Goal: Task Accomplishment & Management: Use online tool/utility

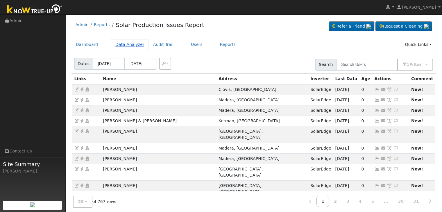
click at [120, 42] on link "Data Analyzer" at bounding box center [130, 44] width 38 height 11
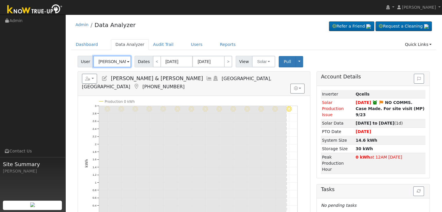
click at [108, 63] on input "Zach & Kerena Reinhold" at bounding box center [112, 62] width 38 height 12
paste input "William & Syndi Day"
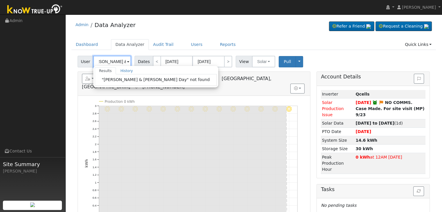
click at [108, 63] on input "William & Syndi Day" at bounding box center [112, 62] width 38 height 12
type input "y"
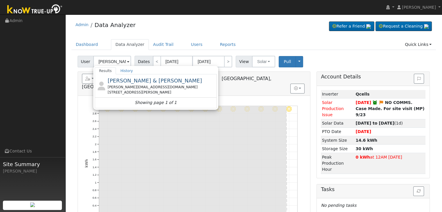
drag, startPoint x: 168, startPoint y: 88, endPoint x: 154, endPoint y: 117, distance: 33.0
click at [168, 88] on div "syndi.day671@gmail.com" at bounding box center [162, 87] width 108 height 5
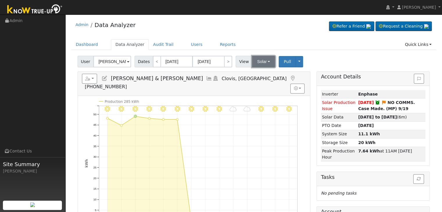
click at [262, 61] on button "Solar" at bounding box center [263, 62] width 23 height 12
click at [261, 73] on link "Utility" at bounding box center [271, 74] width 40 height 8
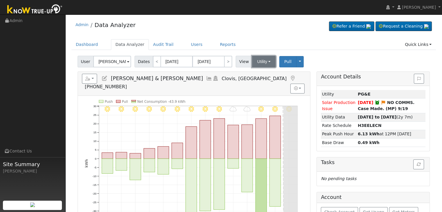
click at [257, 60] on button "Utility" at bounding box center [264, 62] width 24 height 12
click at [261, 82] on link "Solar" at bounding box center [271, 83] width 40 height 8
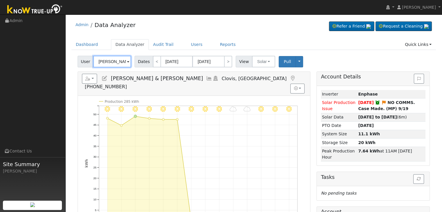
click at [106, 62] on input "Syndi & William Day" at bounding box center [112, 62] width 38 height 12
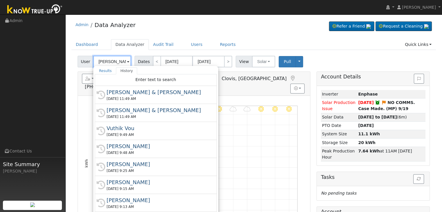
click at [106, 62] on input "Syndi & William Day" at bounding box center [112, 62] width 38 height 12
paste input "Xavier Gaytan"
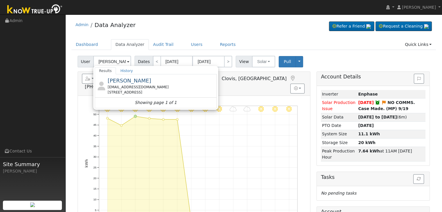
click at [50, 108] on ul "Navigation Admin Links Contact Us Site Summary Mara Panganiban" at bounding box center [32, 121] width 65 height 212
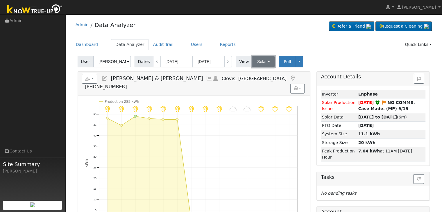
click at [263, 64] on button "Solar" at bounding box center [263, 62] width 23 height 12
click at [262, 74] on link "Utility" at bounding box center [271, 74] width 40 height 8
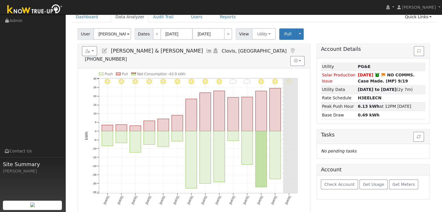
scroll to position [29, 0]
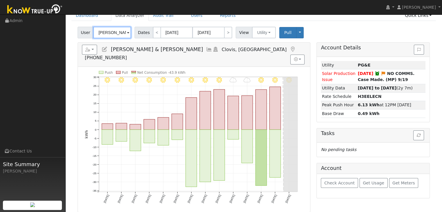
click at [114, 29] on input "Syndi & William Day" at bounding box center [112, 33] width 38 height 12
paste input "Benny Juarez (Lowe Ave)"
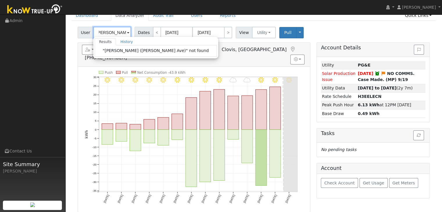
scroll to position [0, 0]
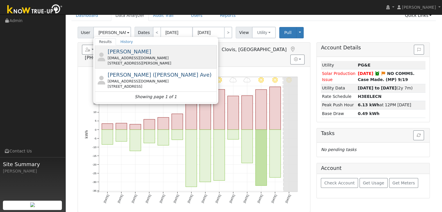
click at [134, 55] on div "Benny Juarez bjuarez@ymail.com 4777 East Lowe Avenue, Fresno, CA 93702" at bounding box center [162, 57] width 108 height 18
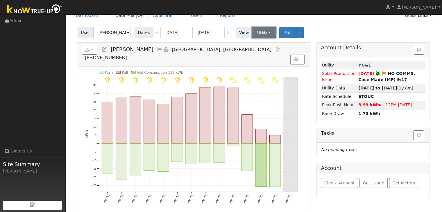
click at [262, 34] on button "Utility" at bounding box center [264, 33] width 24 height 12
click at [263, 54] on link "Solar" at bounding box center [271, 54] width 40 height 8
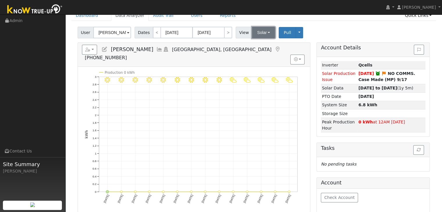
click at [262, 32] on button "Solar" at bounding box center [263, 33] width 23 height 12
click at [259, 42] on link "Utility" at bounding box center [271, 45] width 40 height 8
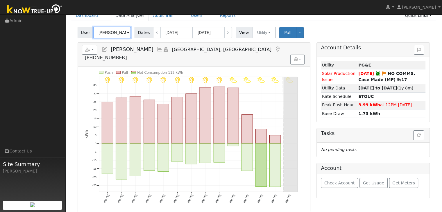
click at [112, 35] on input "Benny Juarez" at bounding box center [112, 33] width 38 height 12
paste input "randon Martin"
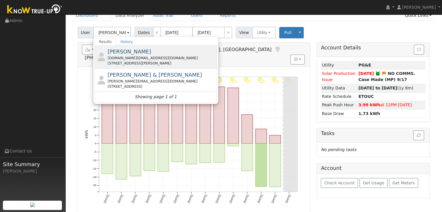
click at [144, 57] on div "Paolamagali.pg@gmail.com" at bounding box center [162, 58] width 108 height 5
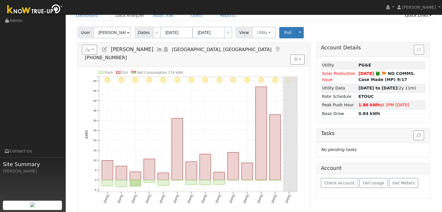
click at [275, 49] on icon at bounding box center [278, 49] width 6 height 5
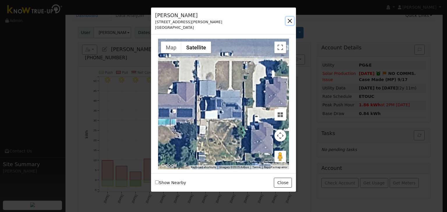
click at [287, 19] on button "button" at bounding box center [290, 21] width 8 height 8
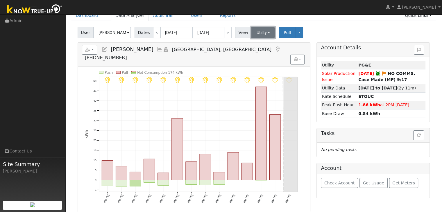
click at [257, 29] on button "Utility" at bounding box center [264, 33] width 24 height 12
click at [257, 54] on link "Solar" at bounding box center [270, 54] width 40 height 8
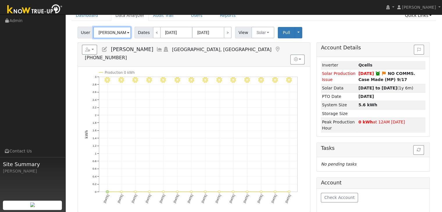
click at [112, 29] on input "Brandon Martinez" at bounding box center [112, 33] width 38 height 12
paste input "Matt & Janelle Ditommaso"
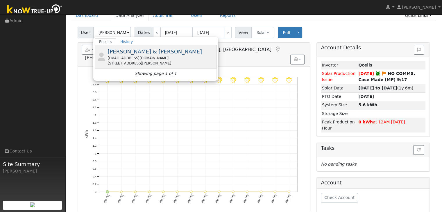
click at [128, 57] on div "ditoschevy@gmail.com" at bounding box center [162, 58] width 108 height 5
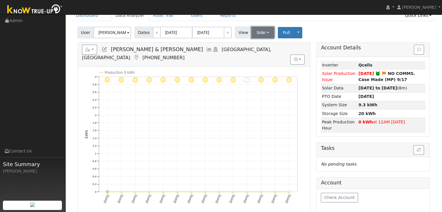
click at [262, 30] on button "Solar" at bounding box center [263, 33] width 23 height 12
click at [260, 46] on link "Utility" at bounding box center [270, 45] width 40 height 8
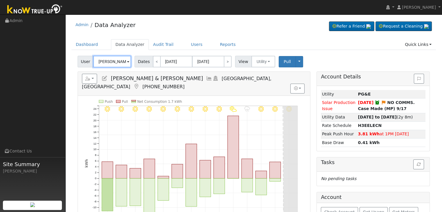
click at [99, 59] on input "Matt & Janelle Ditommaso" at bounding box center [112, 62] width 38 height 12
paste input "Ana Fajard"
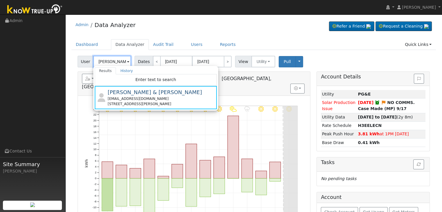
click at [120, 62] on input "Ana Fajardo" at bounding box center [112, 62] width 38 height 12
type input "A"
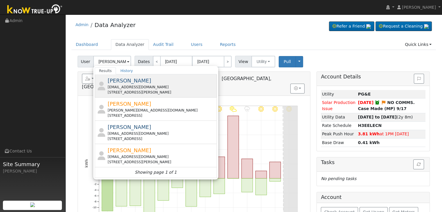
click at [144, 85] on div "joannagaribay.jg@gmail.com" at bounding box center [162, 87] width 108 height 5
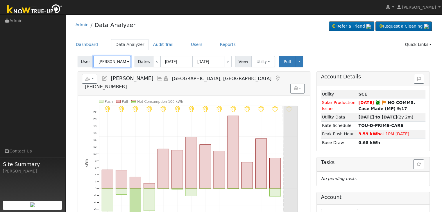
click at [114, 61] on input "Ana Fajardo" at bounding box center [112, 62] width 38 height 12
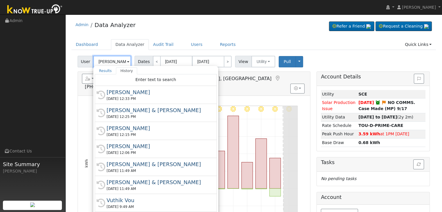
paste input "Mitch and Linda O'Conn"
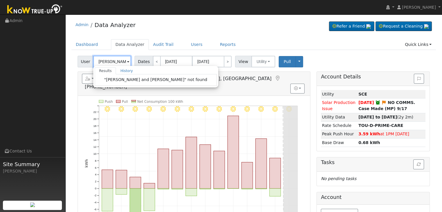
drag, startPoint x: 110, startPoint y: 61, endPoint x: 81, endPoint y: 63, distance: 28.8
click at [85, 63] on div "User Mitch and Linda O'Conno Results History "Mitch and Linda O'Conno" not foun…" at bounding box center [105, 62] width 55 height 12
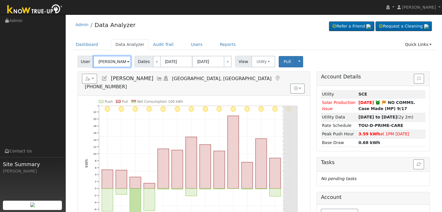
click at [116, 59] on input "Ana Fajardo" at bounding box center [112, 62] width 38 height 12
paste input "Mitch and Linda O'Conn"
drag, startPoint x: 109, startPoint y: 61, endPoint x: 73, endPoint y: 64, distance: 36.5
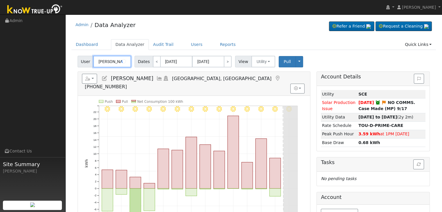
click at [73, 64] on div "User Mitch and Linda O'Conno Account Default Account Default Account 826 South …" at bounding box center [254, 172] width 365 height 237
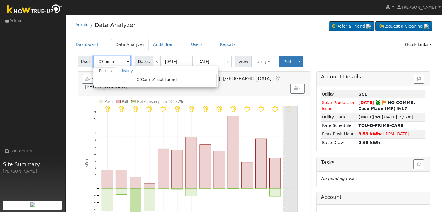
click at [118, 60] on input "O'Conno" at bounding box center [112, 62] width 38 height 12
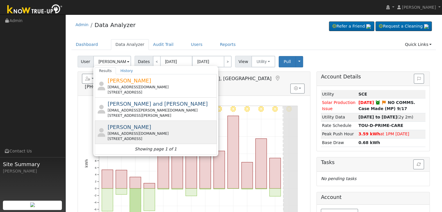
click at [138, 129] on span "Mitch O'Connor" at bounding box center [130, 127] width 44 height 6
type input "Mitch O'Connor"
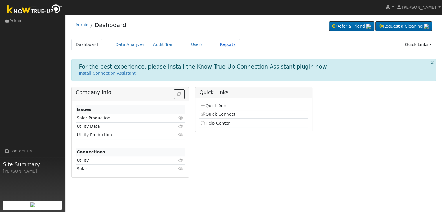
click at [219, 39] on link "Reports" at bounding box center [228, 44] width 24 height 11
click at [219, 45] on link "Reports" at bounding box center [228, 44] width 24 height 11
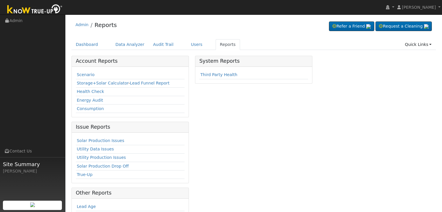
click at [101, 140] on link "Solar Production Issues" at bounding box center [100, 140] width 47 height 5
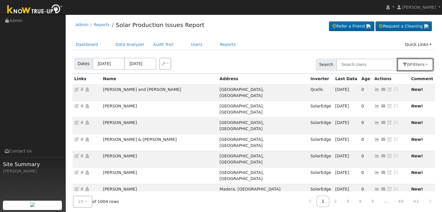
click at [429, 65] on button "0 Filter s" at bounding box center [415, 65] width 35 height 12
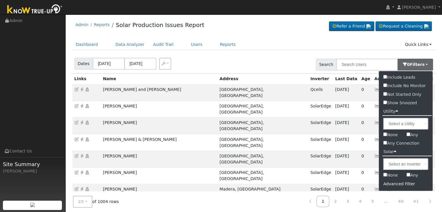
click at [389, 181] on div "Advanced Filter" at bounding box center [406, 184] width 54 height 9
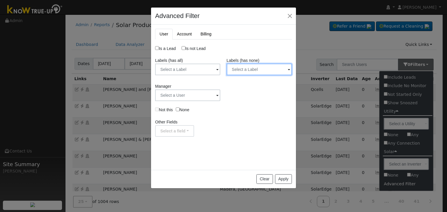
click at [259, 71] on input "text" at bounding box center [259, 70] width 65 height 12
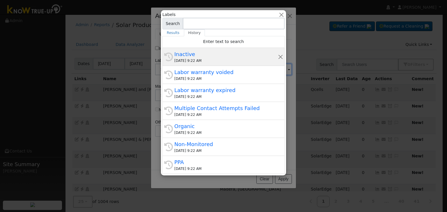
click at [212, 56] on div "Inactive" at bounding box center [226, 54] width 104 height 8
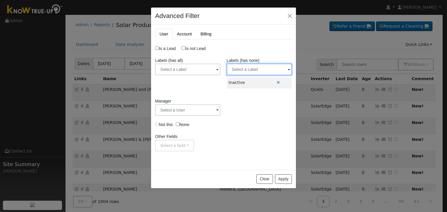
click at [252, 71] on input "text" at bounding box center [259, 70] width 65 height 12
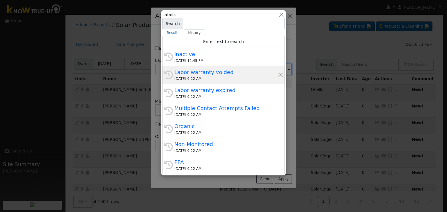
click at [187, 78] on div "09/23/2025 9:22 AM" at bounding box center [226, 78] width 104 height 5
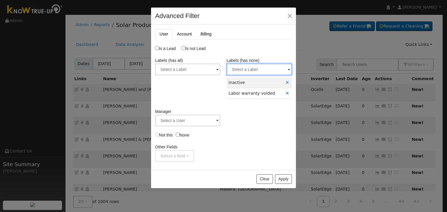
click at [250, 68] on input "text" at bounding box center [259, 70] width 65 height 12
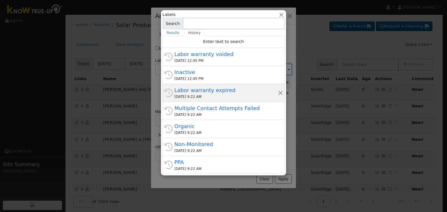
click at [190, 91] on div "Labor warranty expired" at bounding box center [226, 90] width 104 height 8
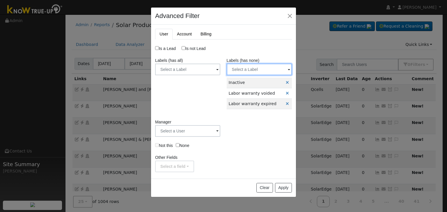
click at [258, 72] on input "text" at bounding box center [259, 70] width 65 height 12
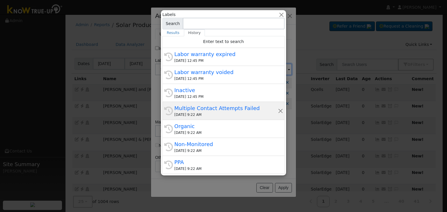
click at [198, 108] on div "Multiple Contact Attempts Failed" at bounding box center [226, 108] width 104 height 8
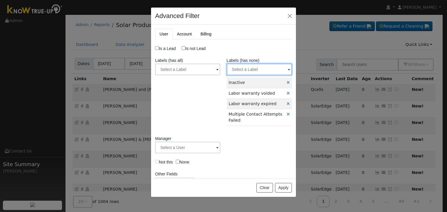
click at [255, 73] on input "text" at bounding box center [259, 70] width 65 height 12
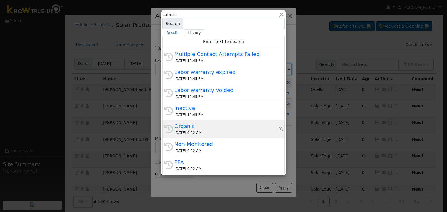
click at [199, 129] on div "Organic" at bounding box center [226, 126] width 104 height 8
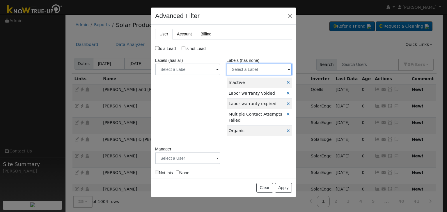
click at [254, 71] on input "text" at bounding box center [259, 70] width 65 height 12
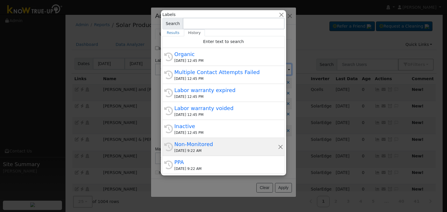
click at [200, 148] on div "09/23/2025 9:22 AM" at bounding box center [226, 150] width 104 height 5
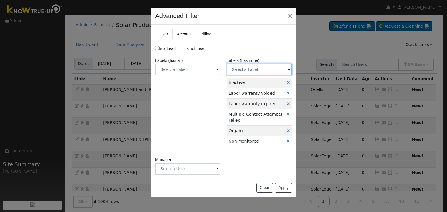
click at [251, 67] on input "text" at bounding box center [259, 70] width 65 height 12
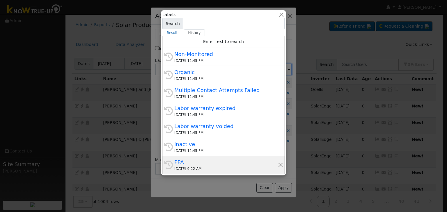
click at [198, 165] on div "PPA" at bounding box center [226, 163] width 104 height 8
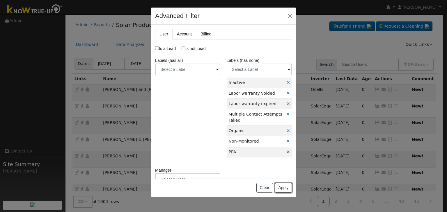
click at [283, 188] on button "Apply" at bounding box center [283, 188] width 17 height 10
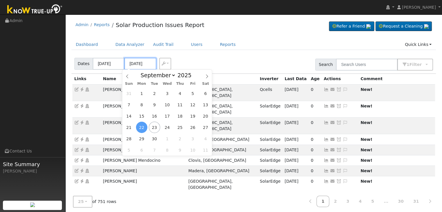
click at [139, 64] on input "09/22/2025" at bounding box center [140, 64] width 32 height 12
click at [155, 128] on span "23" at bounding box center [154, 127] width 11 height 11
type input "[DATE]"
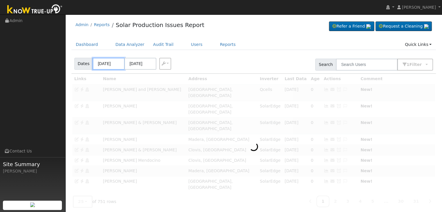
click at [107, 63] on input "09/19/2025" at bounding box center [109, 64] width 32 height 12
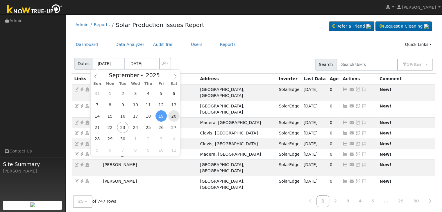
click at [174, 119] on span "20" at bounding box center [173, 116] width 11 height 11
type input "09/20/2025"
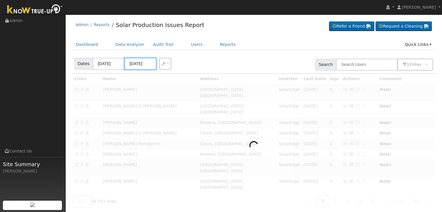
click at [144, 63] on input "09/24/2025" at bounding box center [140, 64] width 32 height 12
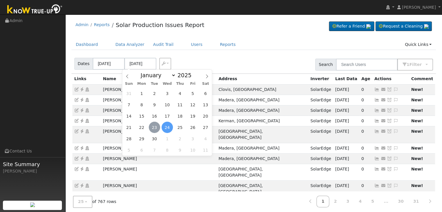
click at [153, 128] on span "23" at bounding box center [154, 127] width 11 height 11
type input "[DATE]"
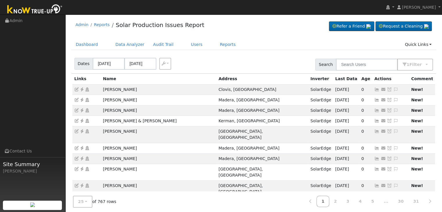
click at [224, 60] on div "Dates 09/20/2025 09/23/2025 Export CSV Search 1 Filter Include Leads Include No…" at bounding box center [253, 64] width 367 height 20
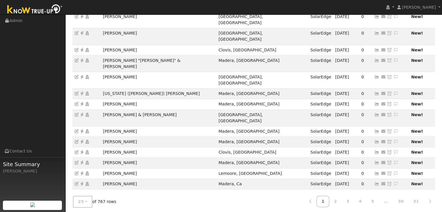
scroll to position [162, 0]
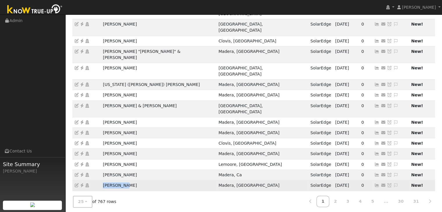
drag, startPoint x: 99, startPoint y: 148, endPoint x: 135, endPoint y: 146, distance: 36.4
click at [135, 180] on tr "Dario Baez Madera, CA SolarEdge 09/22/25 0 Send Email... Copy a Link Reset Pass…" at bounding box center [253, 185] width 363 height 10
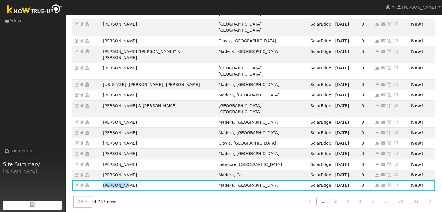
copy tr "Dario Baez"
click at [52, 100] on ul "Navigation Admin Links Contact Us Site Summary Mara Panganiban" at bounding box center [32, 121] width 65 height 212
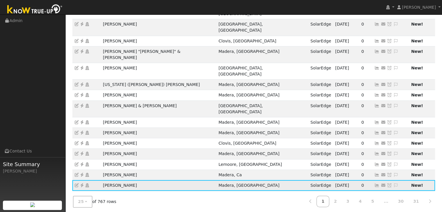
click at [82, 184] on icon at bounding box center [81, 186] width 5 height 4
click at [394, 183] on link at bounding box center [396, 185] width 5 height 5
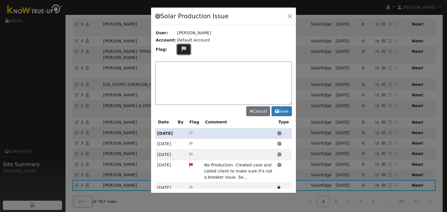
click at [181, 46] on icon at bounding box center [183, 48] width 7 height 5
click at [180, 74] on icon at bounding box center [183, 76] width 7 height 5
click at [183, 72] on textarea at bounding box center [223, 83] width 137 height 44
type textarea "NO COMMS. Case Made (MP) 9/23"
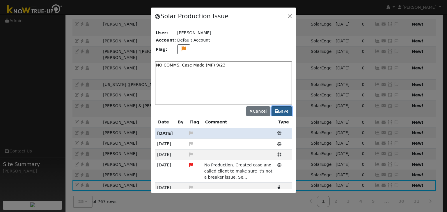
click at [282, 111] on button "Save" at bounding box center [281, 111] width 20 height 10
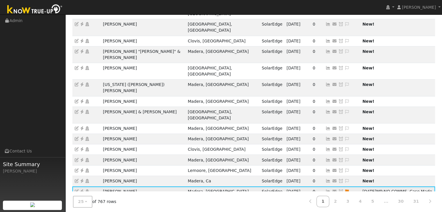
click at [339, 190] on icon at bounding box center [341, 192] width 5 height 4
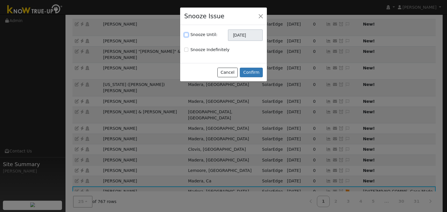
click at [185, 35] on input "Snooze Until:" at bounding box center [186, 35] width 4 height 4
checkbox input "true"
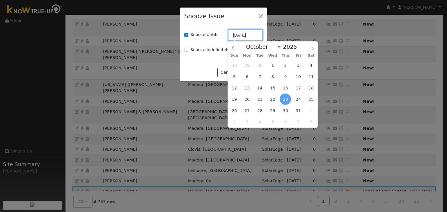
click at [232, 35] on input "10/23/2025" at bounding box center [245, 35] width 35 height 12
click at [232, 49] on icon at bounding box center [233, 48] width 4 height 4
select select "8"
click at [264, 112] on span "30" at bounding box center [259, 110] width 11 height 11
type input "09/30/2025"
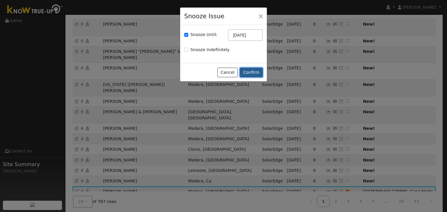
click at [251, 76] on button "Confirm" at bounding box center [251, 73] width 23 height 10
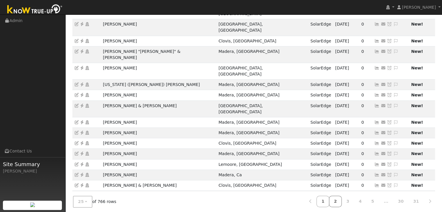
click at [342, 200] on link "2" at bounding box center [335, 201] width 13 height 11
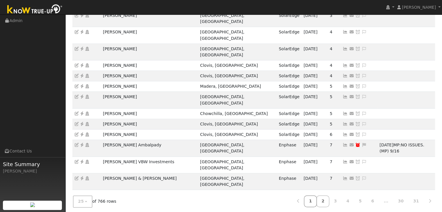
click at [317, 199] on link "1" at bounding box center [310, 201] width 13 height 11
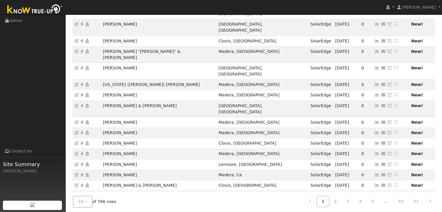
drag, startPoint x: 101, startPoint y: 147, endPoint x: 152, endPoint y: 152, distance: 52.0
click at [152, 152] on tbody "Laura Melton Clovis, CA SolarEdge 09/19/25 0 Send Email... Copy a Link Reset Pa…" at bounding box center [253, 76] width 363 height 306
click at [40, 120] on ul "Navigation Admin Links Contact Us Site Summary Mara Panganiban" at bounding box center [32, 121] width 65 height 212
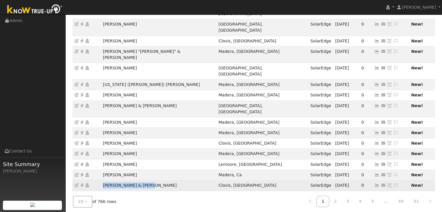
drag, startPoint x: 98, startPoint y: 149, endPoint x: 140, endPoint y: 148, distance: 42.8
click at [140, 180] on tr "Jeff & Maritza Hollis Clovis, CA SolarEdge 09/22/25 0 Send Email... Copy a Link…" at bounding box center [253, 185] width 363 height 10
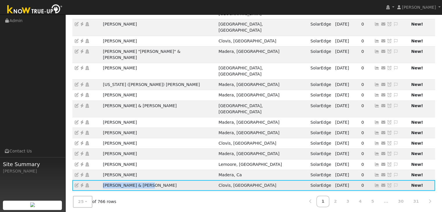
copy tr "Jeff & Maritza Hollis"
click at [83, 184] on icon at bounding box center [81, 186] width 5 height 4
click at [394, 184] on icon at bounding box center [396, 186] width 5 height 4
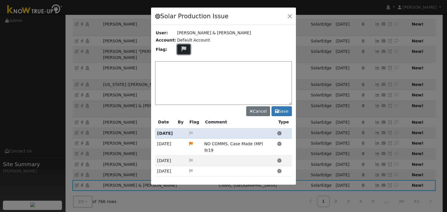
click at [180, 51] on icon at bounding box center [183, 48] width 7 height 5
click at [180, 75] on icon at bounding box center [183, 76] width 7 height 5
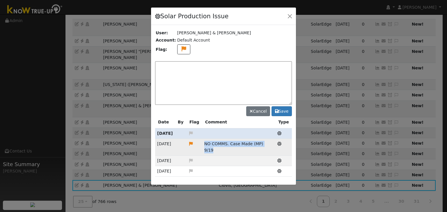
drag, startPoint x: 204, startPoint y: 142, endPoint x: 272, endPoint y: 143, distance: 68.1
click at [272, 143] on td "NO COMMS. Case Made (MP) 9/19" at bounding box center [238, 147] width 73 height 17
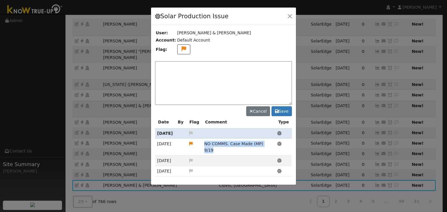
copy span "NO COMMS. Case Made (MP) 9/19"
click at [200, 62] on textarea at bounding box center [223, 83] width 137 height 44
paste textarea "NO COMMS. Case Made (MP) 9/19"
click at [225, 64] on textarea "NO COMMS. Case Made (MP) 9/19" at bounding box center [223, 83] width 137 height 44
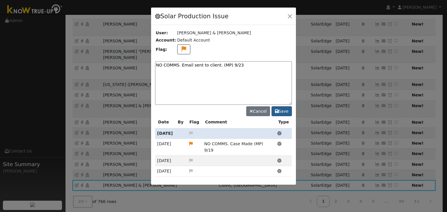
type textarea "NO COMMS. Email sent to client. (MP) 9/23"
click at [284, 111] on button "Save" at bounding box center [281, 111] width 20 height 10
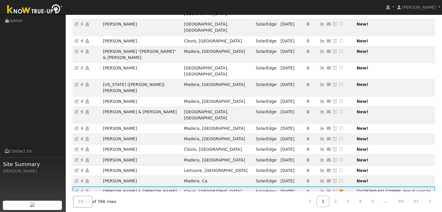
click at [332, 190] on icon at bounding box center [334, 192] width 5 height 4
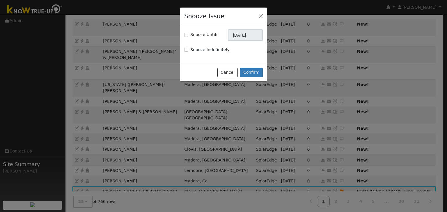
click at [187, 37] on div "Snooze Until:" at bounding box center [200, 35] width 33 height 6
click at [186, 36] on input "Snooze Until:" at bounding box center [186, 35] width 4 height 4
checkbox input "true"
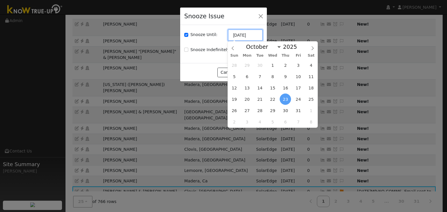
click at [250, 35] on input "[DATE]" at bounding box center [245, 35] width 35 height 12
click at [230, 49] on span at bounding box center [233, 47] width 10 height 10
select select "8"
click at [261, 110] on span "30" at bounding box center [259, 110] width 11 height 11
type input "09/30/2025"
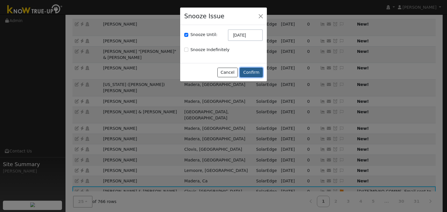
click at [250, 72] on button "Confirm" at bounding box center [251, 73] width 23 height 10
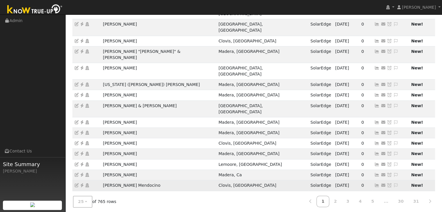
drag, startPoint x: 103, startPoint y: 146, endPoint x: 157, endPoint y: 147, distance: 54.4
click at [157, 180] on td "Colin Murchison Mendocino" at bounding box center [159, 185] width 116 height 10
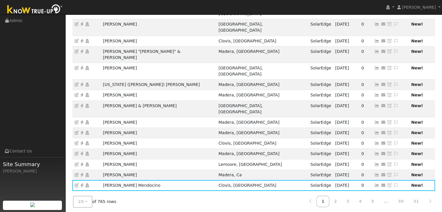
copy td "Colin Murchison Mendocino"
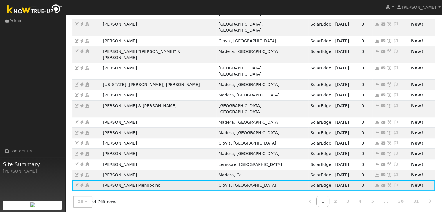
click at [81, 184] on icon at bounding box center [81, 186] width 5 height 4
click at [394, 184] on icon at bounding box center [396, 186] width 5 height 4
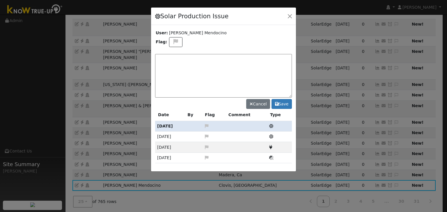
click at [188, 61] on textarea at bounding box center [223, 76] width 137 height 44
drag, startPoint x: 172, startPoint y: 61, endPoint x: 170, endPoint y: 62, distance: 3.4
click at [172, 61] on textarea at bounding box center [223, 76] width 137 height 44
paste textarea "account on hold outstanding balance"
click at [158, 57] on textarea "account on hold outstanding balance" at bounding box center [223, 76] width 137 height 44
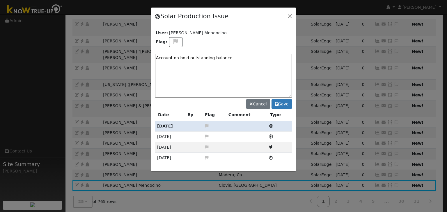
click at [187, 58] on textarea "Account on hold outstanding balance" at bounding box center [223, 76] width 137 height 44
type textarea "Account on hold due to outstanding balance"
click at [285, 104] on button "Save" at bounding box center [281, 104] width 20 height 10
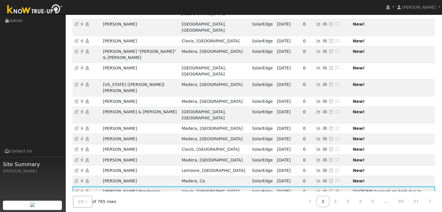
click at [329, 190] on icon at bounding box center [331, 192] width 5 height 4
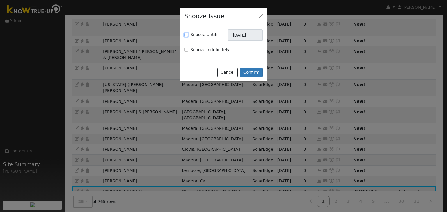
click at [187, 35] on input "Snooze Until:" at bounding box center [186, 35] width 4 height 4
checkbox input "true"
click at [231, 35] on input "[DATE]" at bounding box center [245, 35] width 35 height 12
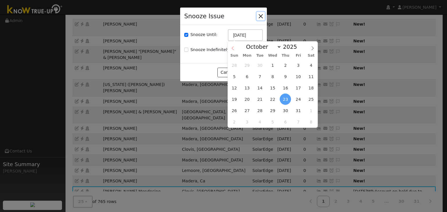
click at [231, 50] on icon at bounding box center [233, 48] width 4 height 4
select select "8"
click at [261, 109] on span "30" at bounding box center [259, 110] width 11 height 11
type input "09/30/2025"
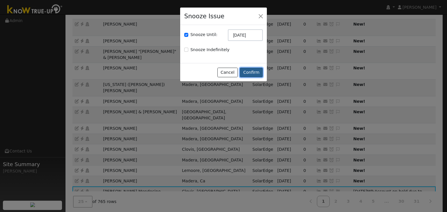
click at [248, 72] on button "Confirm" at bounding box center [251, 73] width 23 height 10
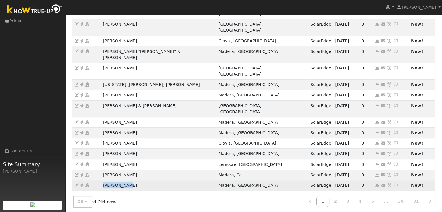
drag, startPoint x: 122, startPoint y: 150, endPoint x: 134, endPoint y: 150, distance: 11.3
click at [134, 180] on td "Diana Gomez" at bounding box center [159, 185] width 116 height 10
copy td "Diana Gomez"
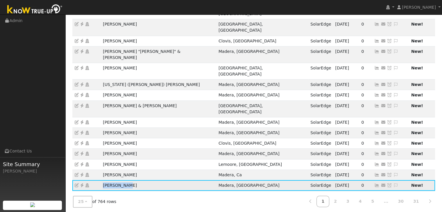
click at [81, 184] on icon at bounding box center [81, 186] width 5 height 4
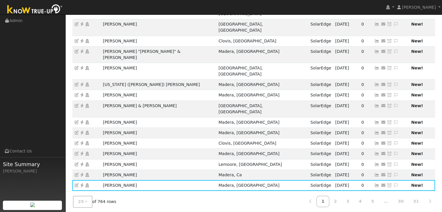
click at [19, 88] on ul "Navigation Admin Links Contact Us Site Summary Mara Panganiban" at bounding box center [32, 121] width 65 height 212
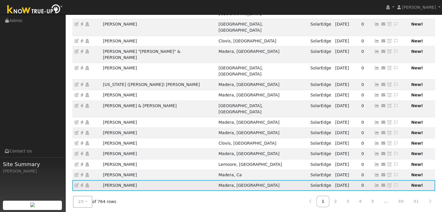
click at [82, 184] on icon at bounding box center [81, 186] width 5 height 4
click at [394, 184] on icon at bounding box center [396, 186] width 5 height 4
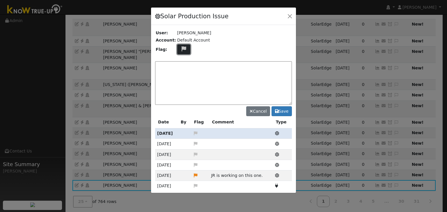
click at [184, 50] on button at bounding box center [183, 50] width 13 height 10
click at [181, 74] on icon at bounding box center [183, 76] width 7 height 5
click at [182, 68] on textarea at bounding box center [223, 83] width 137 height 44
type textarea "NO COMMS. Case Made. (MP) 9/23"
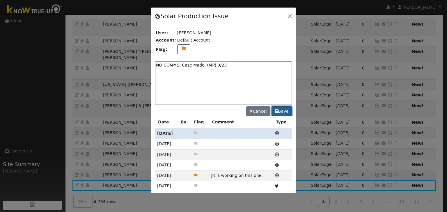
click at [278, 112] on icon at bounding box center [276, 111] width 3 height 4
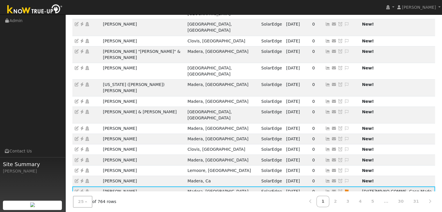
drag, startPoint x: 285, startPoint y: 147, endPoint x: 262, endPoint y: 115, distance: 39.0
click at [338, 190] on icon at bounding box center [340, 192] width 5 height 4
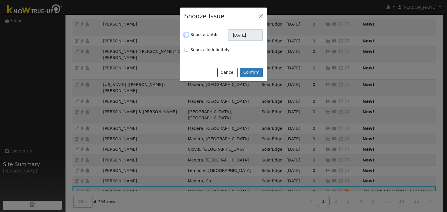
click at [185, 36] on input "Snooze Until:" at bounding box center [186, 35] width 4 height 4
checkbox input "true"
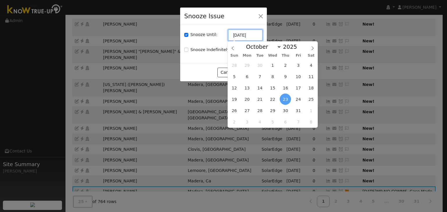
click at [235, 36] on input "[DATE]" at bounding box center [245, 35] width 35 height 12
click at [233, 47] on icon at bounding box center [233, 48] width 4 height 4
select select "8"
click at [262, 110] on span "30" at bounding box center [259, 110] width 11 height 11
type input "09/30/2025"
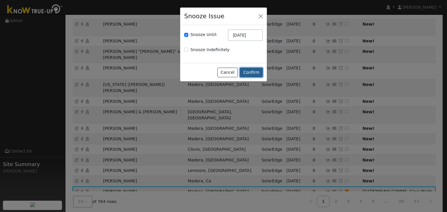
click at [251, 69] on button "Confirm" at bounding box center [251, 73] width 23 height 10
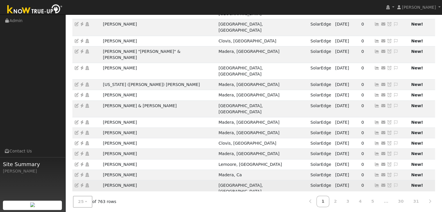
drag, startPoint x: 101, startPoint y: 147, endPoint x: 140, endPoint y: 147, distance: 38.4
click at [140, 180] on td "Kathleen Ramirez" at bounding box center [159, 188] width 116 height 17
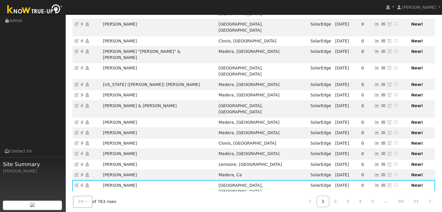
copy td "Kathleen Ramirez"
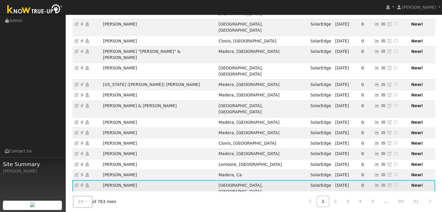
click at [82, 184] on icon at bounding box center [81, 186] width 5 height 4
click at [394, 184] on icon at bounding box center [396, 186] width 5 height 4
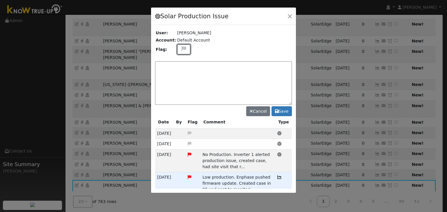
click at [180, 49] on icon at bounding box center [183, 48] width 7 height 5
click at [180, 75] on icon at bounding box center [183, 76] width 7 height 5
click at [180, 71] on textarea at bounding box center [223, 83] width 137 height 44
type textarea "NO COMMS. Case Made (MP) 9/23"
click at [280, 112] on button "Save" at bounding box center [281, 111] width 20 height 10
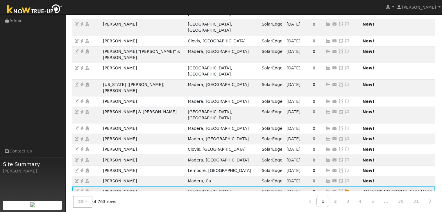
click at [339, 190] on icon at bounding box center [341, 192] width 5 height 4
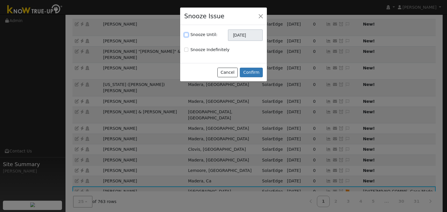
click at [186, 36] on input "Snooze Until:" at bounding box center [186, 35] width 4 height 4
checkbox input "true"
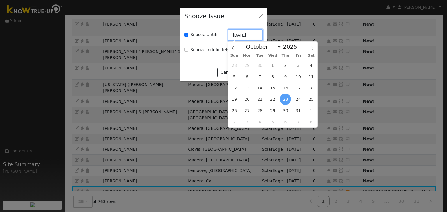
click at [240, 31] on input "[DATE]" at bounding box center [245, 35] width 35 height 12
click at [233, 46] on icon at bounding box center [233, 48] width 4 height 4
select select "8"
click at [262, 111] on span "30" at bounding box center [259, 110] width 11 height 11
type input "09/30/2025"
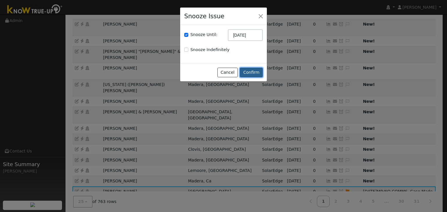
click at [253, 71] on button "Confirm" at bounding box center [251, 73] width 23 height 10
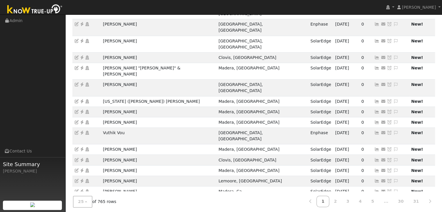
drag, startPoint x: 99, startPoint y: 178, endPoint x: 132, endPoint y: 184, distance: 33.6
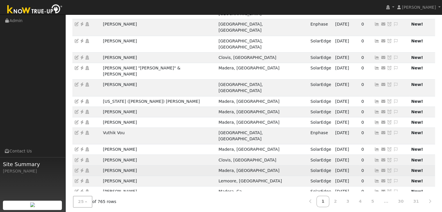
copy tr "Al Broderick"
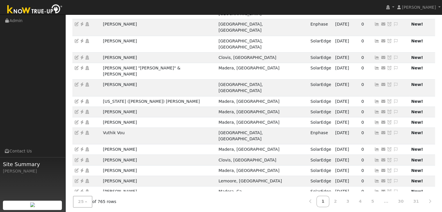
drag, startPoint x: 380, startPoint y: 179, endPoint x: 359, endPoint y: 166, distance: 24.5
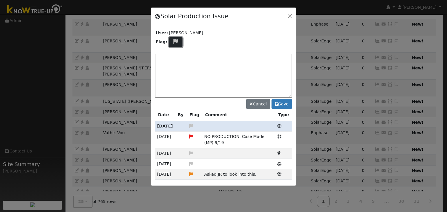
click at [177, 45] on button at bounding box center [175, 42] width 13 height 10
click at [176, 62] on icon at bounding box center [175, 63] width 7 height 5
click at [176, 62] on textarea at bounding box center [223, 76] width 137 height 44
type textarea "Waiting on Parts (MP) 9/23"
click at [279, 102] on button "Save" at bounding box center [281, 104] width 20 height 10
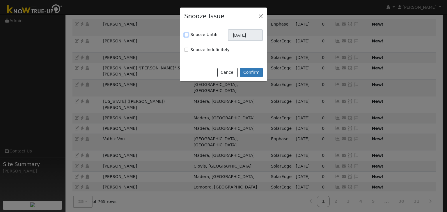
click at [187, 34] on input "Snooze Until:" at bounding box center [186, 35] width 4 height 4
checkbox input "true"
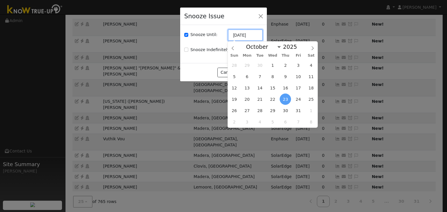
click at [240, 36] on input "[DATE]" at bounding box center [245, 35] width 35 height 12
click at [232, 47] on icon at bounding box center [233, 48] width 4 height 4
select select "8"
click at [258, 113] on span "30" at bounding box center [259, 110] width 11 height 11
type input "09/30/2025"
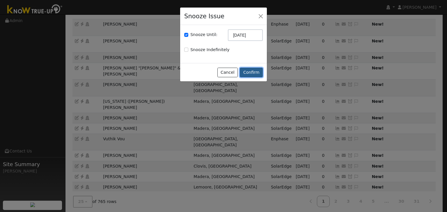
click at [249, 71] on button "Confirm" at bounding box center [251, 73] width 23 height 10
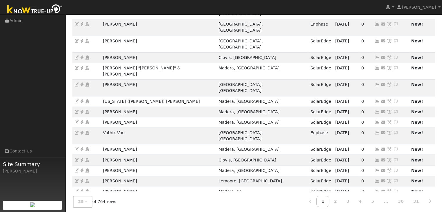
drag, startPoint x: 137, startPoint y: 177, endPoint x: 142, endPoint y: 178, distance: 4.7
copy td "Chris Hubble"
click at [180, 3] on nav "Mara Panganiban Mara Panganiban Profile My Company Help Center Terms Of Service…" at bounding box center [221, 7] width 442 height 15
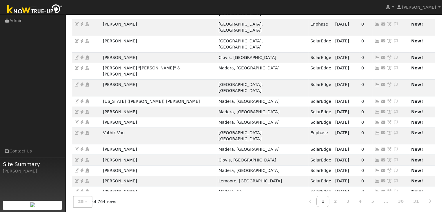
drag, startPoint x: 100, startPoint y: 179, endPoint x: 134, endPoint y: 179, distance: 34.0
copy tr "Chris Hubble"
drag, startPoint x: 380, startPoint y: 178, endPoint x: 239, endPoint y: 45, distance: 194.1
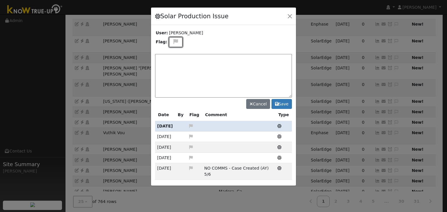
click at [175, 42] on icon at bounding box center [175, 41] width 7 height 5
click at [175, 67] on icon at bounding box center [175, 69] width 7 height 5
click at [176, 62] on textarea at bounding box center [223, 76] width 137 height 44
type textarea "NO COMMS. Case Made (MP) 9/23"
click at [284, 100] on button "Save" at bounding box center [281, 104] width 20 height 10
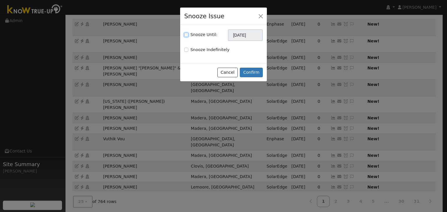
click at [186, 33] on input "Snooze Until:" at bounding box center [186, 35] width 4 height 4
checkbox input "true"
click at [238, 33] on input "[DATE]" at bounding box center [245, 35] width 35 height 12
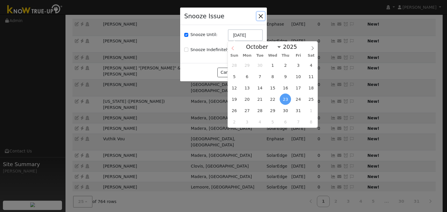
click at [233, 47] on icon at bounding box center [233, 48] width 2 height 4
select select "8"
click at [259, 112] on span "30" at bounding box center [259, 110] width 11 height 11
type input "09/30/2025"
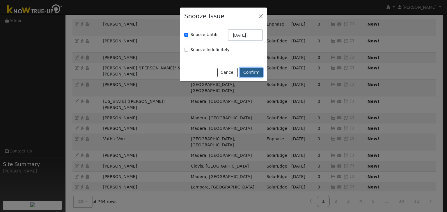
click at [253, 72] on button "Confirm" at bounding box center [251, 73] width 23 height 10
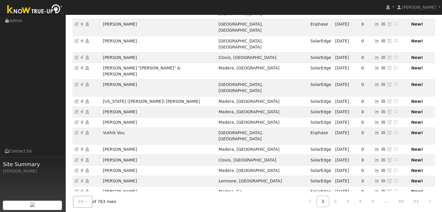
drag, startPoint x: 98, startPoint y: 179, endPoint x: 147, endPoint y: 175, distance: 48.8
copy tr "[PERSON_NAME]"
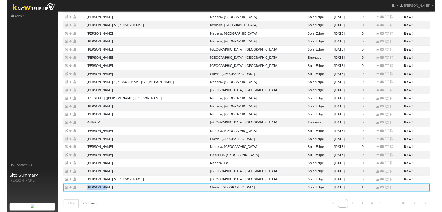
scroll to position [99, 0]
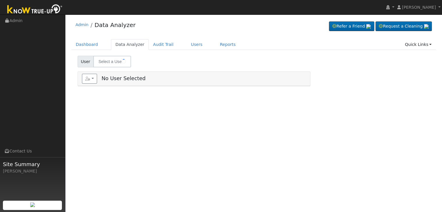
type input "[PERSON_NAME]"
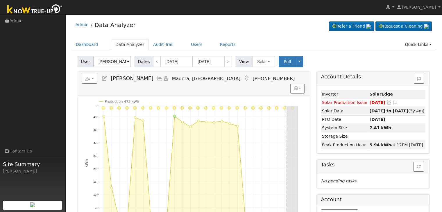
click at [243, 76] on icon at bounding box center [246, 78] width 6 height 5
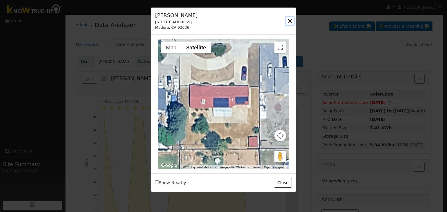
click at [290, 22] on button "button" at bounding box center [290, 21] width 8 height 8
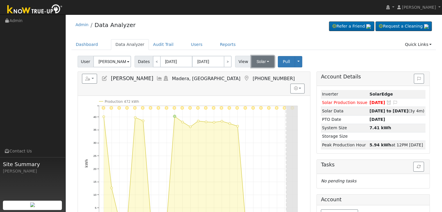
click at [265, 58] on button "Solar" at bounding box center [263, 62] width 23 height 12
click at [261, 72] on link "Utility" at bounding box center [270, 74] width 40 height 8
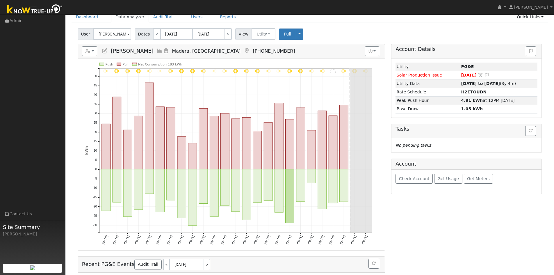
scroll to position [29, 0]
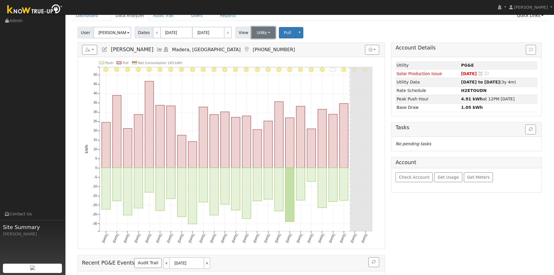
click at [265, 34] on button "Utility" at bounding box center [264, 33] width 24 height 12
click at [260, 52] on link "Solar" at bounding box center [271, 54] width 40 height 8
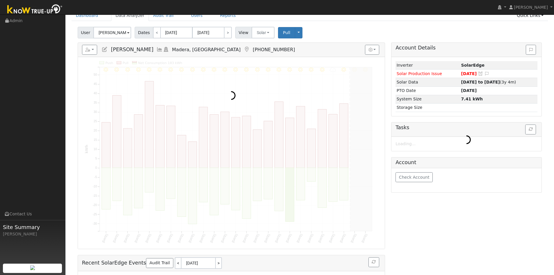
scroll to position [0, 0]
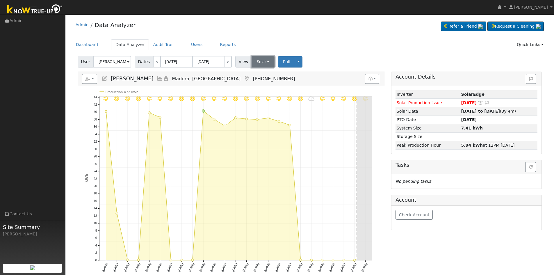
click at [260, 63] on button "Solar" at bounding box center [263, 62] width 23 height 12
click at [263, 74] on link "Utility" at bounding box center [271, 74] width 40 height 8
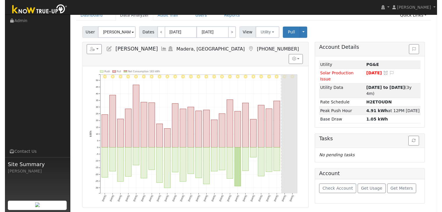
scroll to position [29, 0]
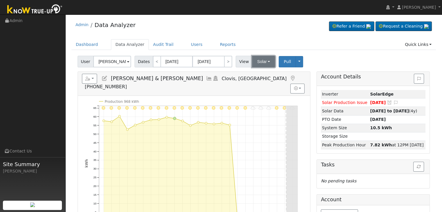
click at [258, 61] on button "Solar" at bounding box center [263, 62] width 23 height 12
click at [259, 75] on link "Utility" at bounding box center [271, 74] width 40 height 8
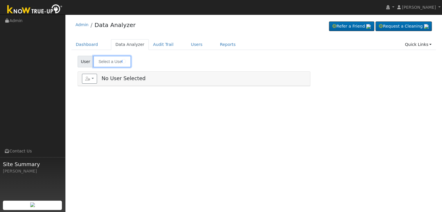
type input "[PERSON_NAME] Mendocino"
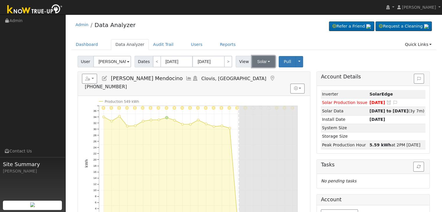
click at [258, 61] on button "Solar" at bounding box center [263, 62] width 23 height 12
click at [255, 74] on link "Utility" at bounding box center [271, 74] width 40 height 8
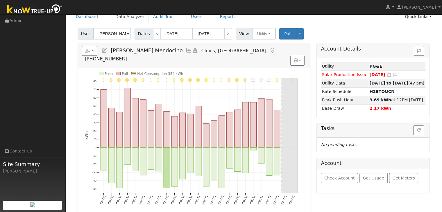
scroll to position [29, 0]
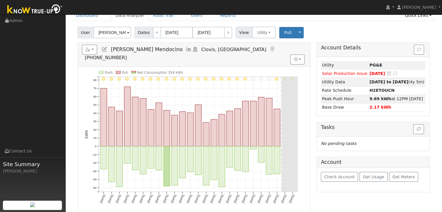
click at [269, 48] on icon at bounding box center [272, 49] width 6 height 5
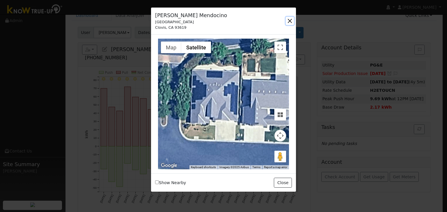
click at [288, 19] on button "button" at bounding box center [290, 21] width 8 height 8
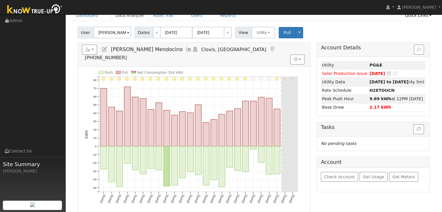
click at [269, 49] on icon at bounding box center [272, 49] width 6 height 5
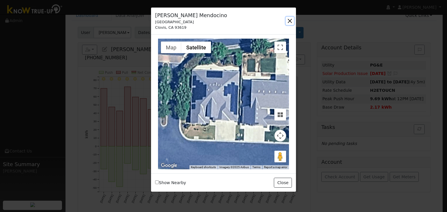
click at [288, 19] on button "button" at bounding box center [290, 21] width 8 height 8
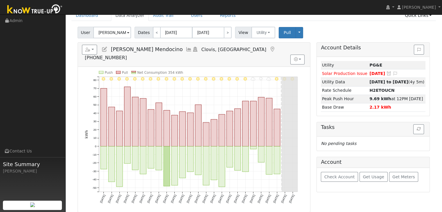
click at [269, 50] on icon at bounding box center [272, 49] width 6 height 5
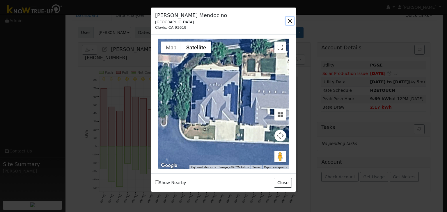
click at [292, 21] on button "button" at bounding box center [290, 21] width 8 height 8
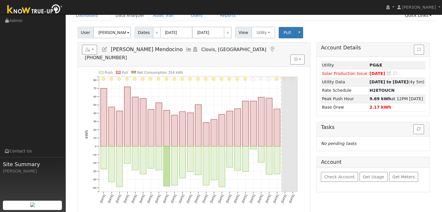
click at [269, 50] on icon at bounding box center [272, 49] width 6 height 5
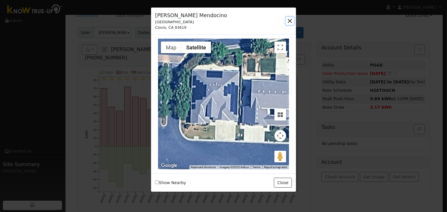
click at [292, 21] on button "button" at bounding box center [290, 21] width 8 height 8
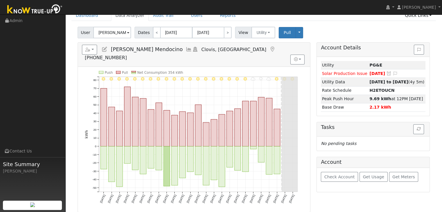
click at [269, 49] on icon at bounding box center [272, 49] width 6 height 5
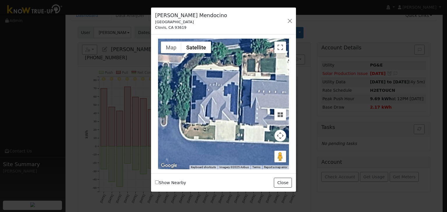
drag, startPoint x: 155, startPoint y: 23, endPoint x: 192, endPoint y: 21, distance: 37.6
click at [193, 21] on div "[GEOGRAPHIC_DATA]" at bounding box center [191, 22] width 72 height 6
click at [206, 24] on div "[GEOGRAPHIC_DATA]" at bounding box center [191, 22] width 72 height 6
click at [291, 19] on button "button" at bounding box center [290, 21] width 8 height 8
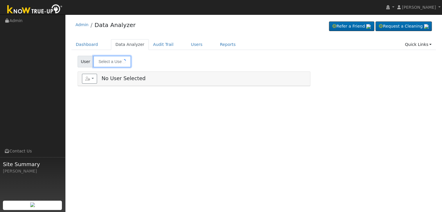
type input "[PERSON_NAME]"
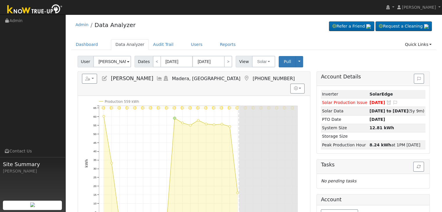
click at [243, 78] on icon at bounding box center [246, 78] width 6 height 5
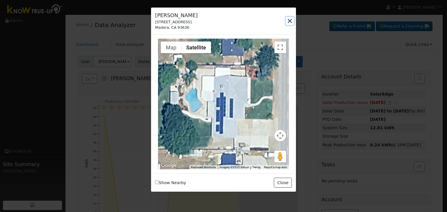
click at [290, 19] on button "button" at bounding box center [290, 21] width 8 height 8
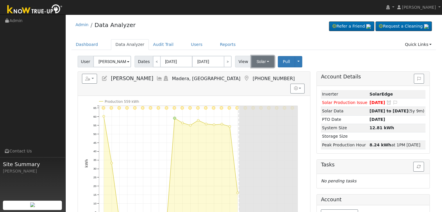
click at [258, 62] on button "Solar" at bounding box center [263, 62] width 23 height 12
click at [258, 75] on link "Utility" at bounding box center [270, 74] width 40 height 8
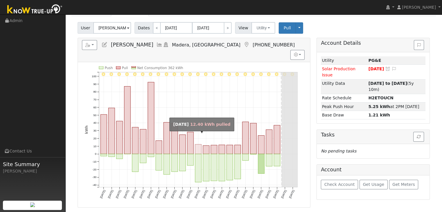
scroll to position [27, 0]
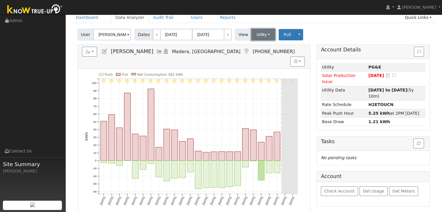
click at [259, 37] on button "Utility" at bounding box center [264, 35] width 24 height 12
click at [261, 56] on link "Solar" at bounding box center [270, 56] width 40 height 8
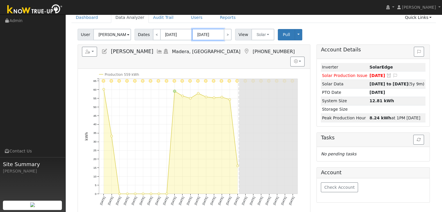
click at [206, 36] on input "[DATE]" at bounding box center [208, 35] width 32 height 12
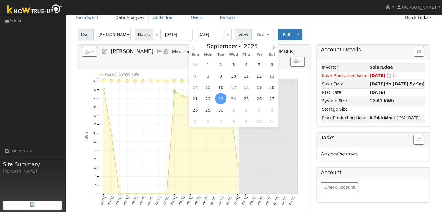
click at [222, 98] on span "23" at bounding box center [220, 98] width 11 height 11
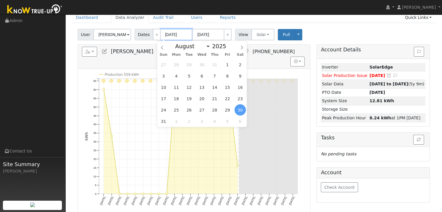
click at [172, 31] on input "[DATE]" at bounding box center [177, 35] width 32 height 12
click at [242, 49] on icon at bounding box center [242, 48] width 4 height 4
select select "8"
click at [166, 86] on span "14" at bounding box center [163, 87] width 11 height 11
type input "[DATE]"
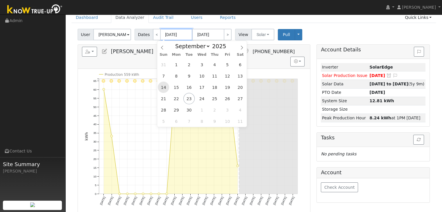
type input "[DATE]"
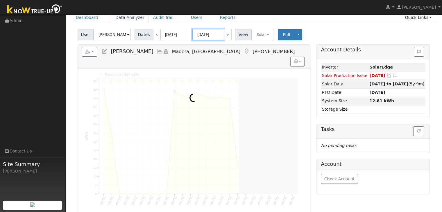
click at [200, 35] on input "[DATE]" at bounding box center [208, 35] width 32 height 12
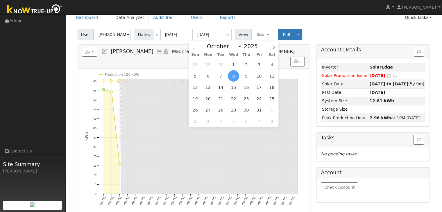
click at [193, 47] on icon at bounding box center [194, 48] width 4 height 4
select select "8"
click at [220, 96] on span "23" at bounding box center [220, 98] width 11 height 11
type input "[DATE]"
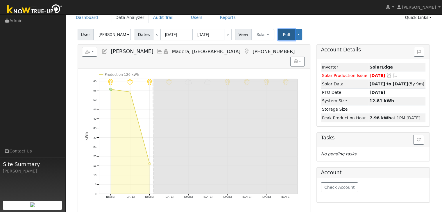
click at [283, 34] on span "Pull" at bounding box center [286, 34] width 7 height 5
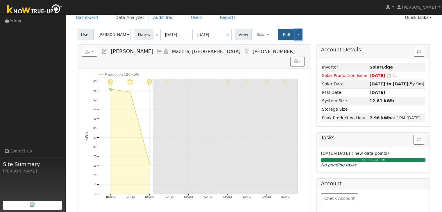
click at [295, 34] on button "Toggle Dropdown" at bounding box center [299, 34] width 8 height 11
click at [325, 34] on div "User [PERSON_NAME] Account Default Account Default Account [STREET_ADDRESS] Pri…" at bounding box center [254, 34] width 355 height 14
click at [259, 36] on button "Solar" at bounding box center [263, 35] width 23 height 12
click at [258, 48] on link "Utility" at bounding box center [270, 47] width 40 height 8
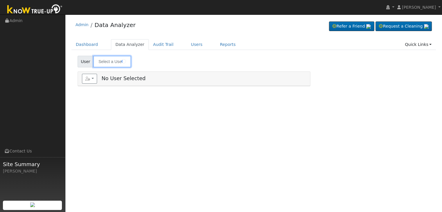
type input "Diana Gomez"
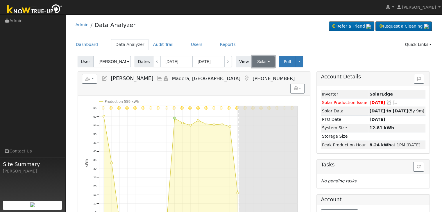
click at [258, 60] on button "Solar" at bounding box center [263, 62] width 23 height 12
click at [259, 72] on link "Utility" at bounding box center [271, 74] width 40 height 8
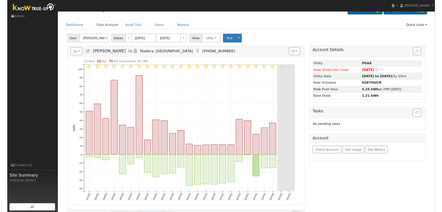
scroll to position [29, 0]
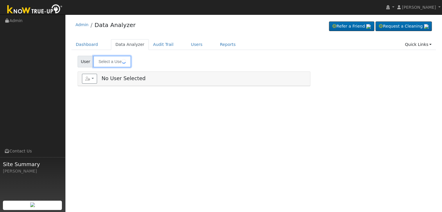
type input "[PERSON_NAME]"
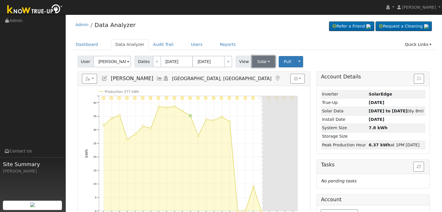
click at [262, 63] on button "Solar" at bounding box center [263, 62] width 23 height 12
click at [261, 77] on link "Utility" at bounding box center [271, 74] width 40 height 8
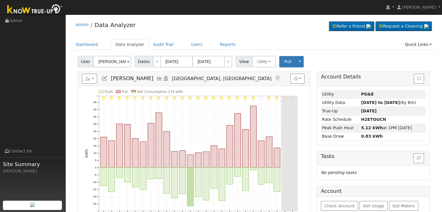
click at [275, 76] on icon at bounding box center [278, 78] width 6 height 5
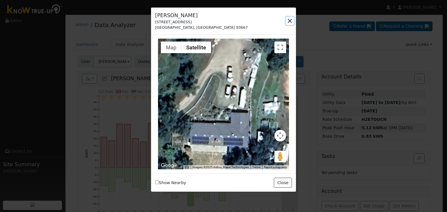
click at [289, 22] on button "button" at bounding box center [290, 21] width 8 height 8
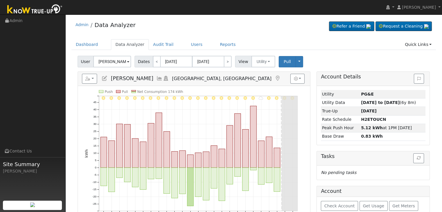
click at [275, 77] on icon at bounding box center [278, 78] width 6 height 5
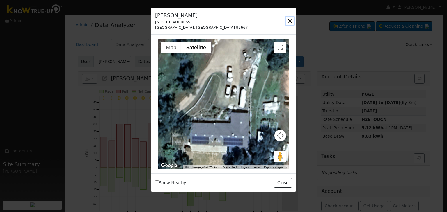
click at [289, 20] on button "button" at bounding box center [290, 21] width 8 height 8
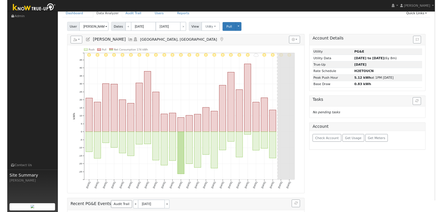
scroll to position [29, 0]
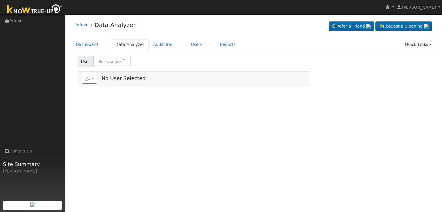
type input "[PERSON_NAME]"
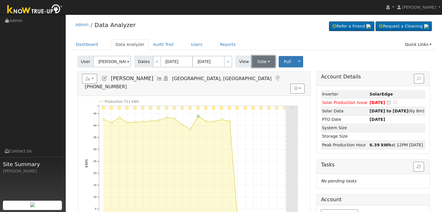
click at [258, 63] on button "Solar" at bounding box center [263, 62] width 23 height 12
click at [257, 76] on link "Utility" at bounding box center [271, 74] width 40 height 8
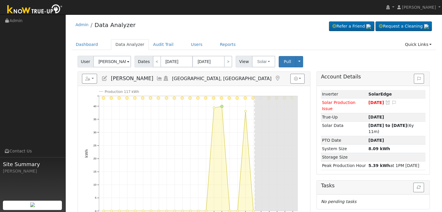
click at [275, 77] on icon at bounding box center [278, 78] width 6 height 5
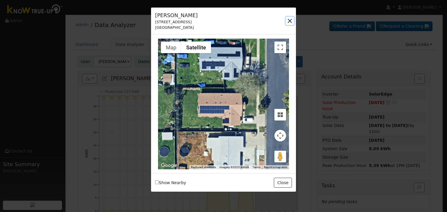
click at [290, 19] on button "button" at bounding box center [290, 21] width 8 height 8
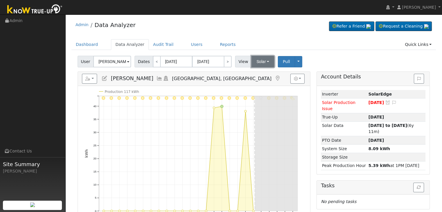
click at [263, 64] on button "Solar" at bounding box center [263, 62] width 23 height 12
click at [256, 74] on link "Utility" at bounding box center [270, 74] width 40 height 8
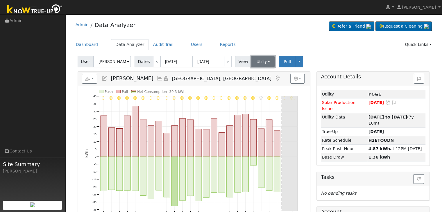
click at [261, 61] on button "Utility" at bounding box center [264, 62] width 24 height 12
click at [260, 83] on link "Solar" at bounding box center [270, 83] width 40 height 8
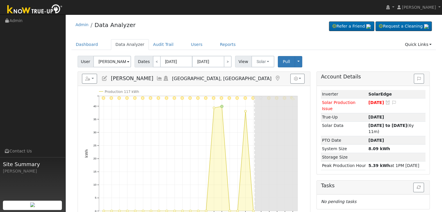
click at [275, 76] on link at bounding box center [278, 79] width 6 height 6
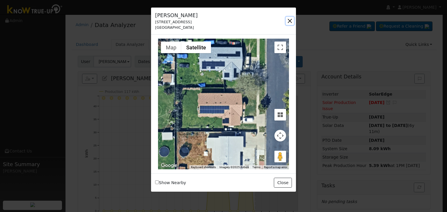
click at [289, 20] on button "button" at bounding box center [290, 21] width 8 height 8
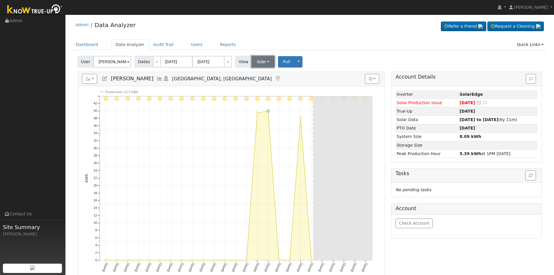
click at [260, 58] on button "Solar" at bounding box center [263, 62] width 23 height 12
click at [260, 73] on link "Utility" at bounding box center [271, 74] width 40 height 8
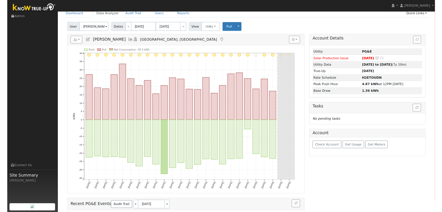
scroll to position [29, 0]
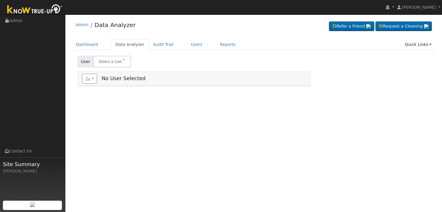
type input "[PERSON_NAME]"
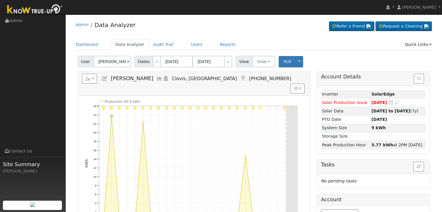
click at [240, 76] on icon at bounding box center [243, 78] width 6 height 5
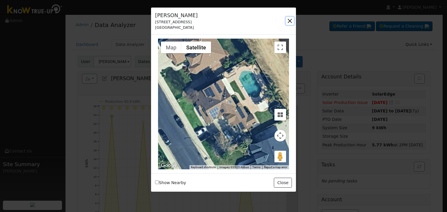
click at [290, 22] on button "button" at bounding box center [290, 21] width 8 height 8
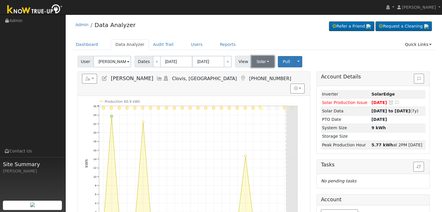
click at [258, 57] on button "Solar" at bounding box center [263, 62] width 23 height 12
click at [258, 73] on link "Utility" at bounding box center [270, 74] width 40 height 8
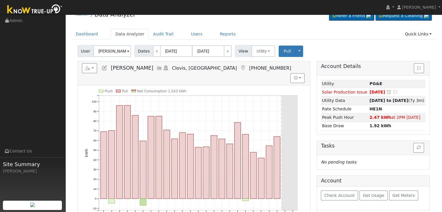
scroll to position [29, 0]
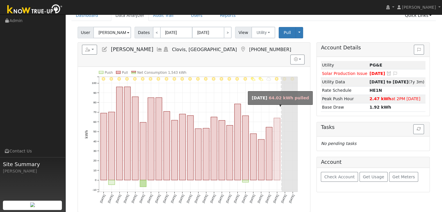
click at [278, 147] on rect "onclick=""" at bounding box center [277, 149] width 6 height 62
type input "[DATE]"
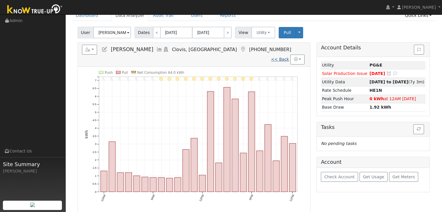
click at [282, 57] on link "<< Back" at bounding box center [280, 59] width 18 height 5
type input "[DATE]"
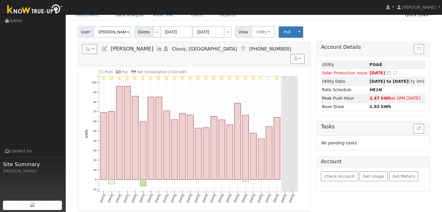
scroll to position [29, 0]
click at [155, 33] on link "<" at bounding box center [157, 33] width 8 height 12
type input "[DATE]"
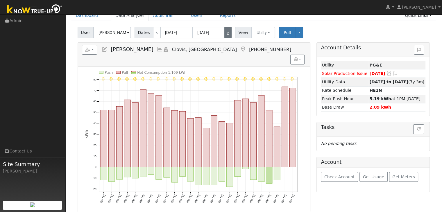
click at [226, 33] on link ">" at bounding box center [228, 33] width 8 height 12
type input "[DATE]"
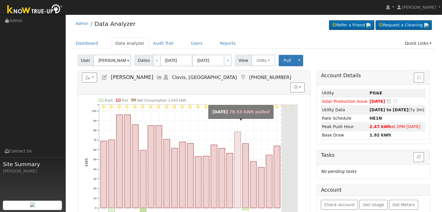
scroll to position [0, 0]
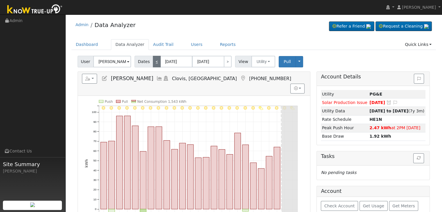
click at [153, 62] on link "<" at bounding box center [157, 62] width 8 height 12
type input "[DATE]"
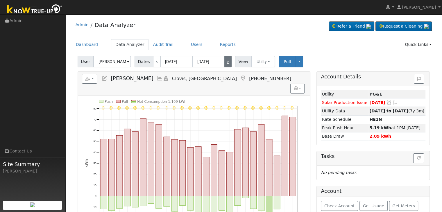
click at [225, 65] on link ">" at bounding box center [228, 62] width 8 height 12
type input "[DATE]"
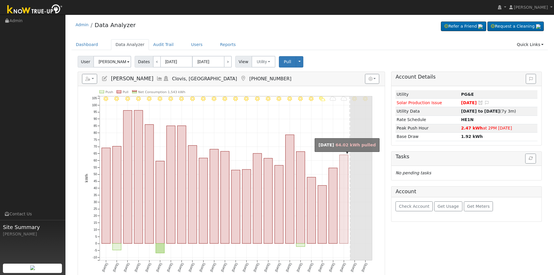
click at [344, 212] on rect "onclick=""" at bounding box center [343, 199] width 9 height 89
type input "[DATE]"
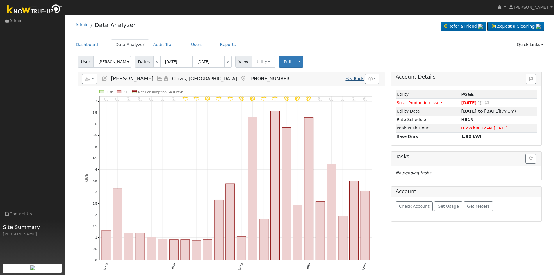
click at [354, 80] on link "<< Back" at bounding box center [355, 78] width 18 height 5
type input "[DATE]"
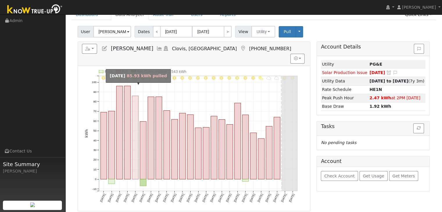
scroll to position [29, 0]
